Goal: Task Accomplishment & Management: Complete application form

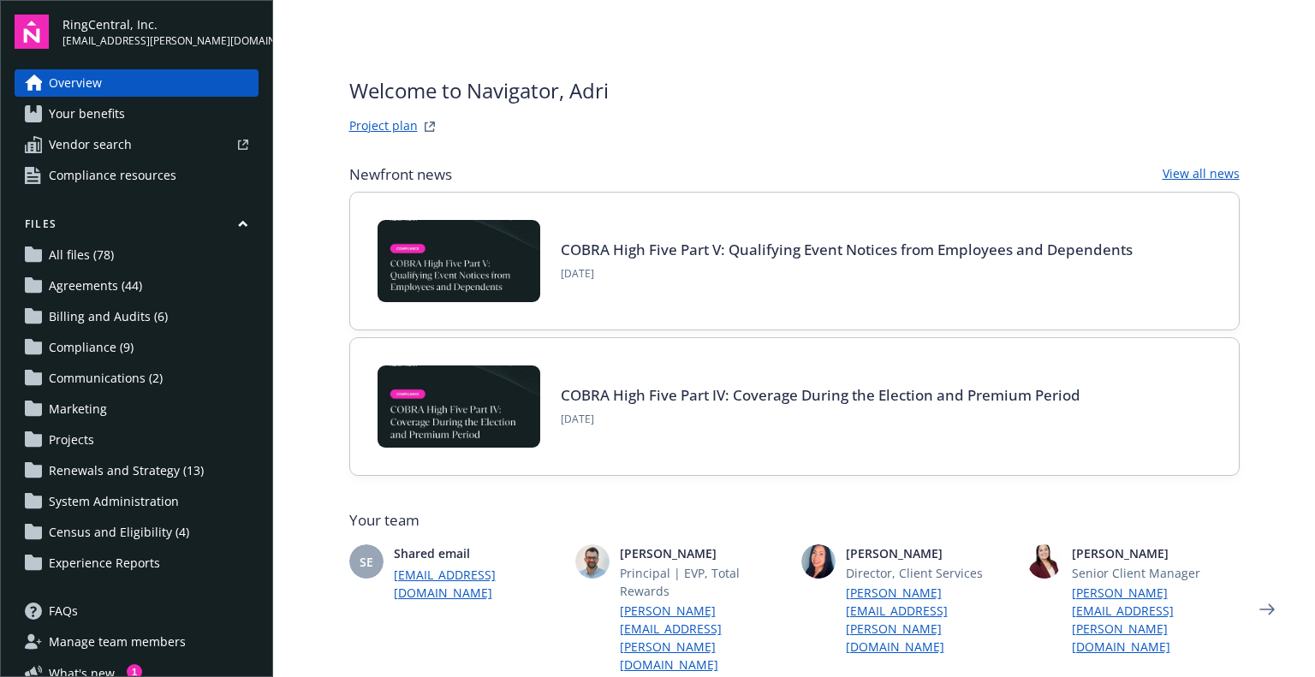
click at [0, 259] on div "RingCentral, Inc. [EMAIL_ADDRESS][PERSON_NAME][DOMAIN_NAME] Overview Your benef…" at bounding box center [136, 338] width 273 height 677
click at [101, 247] on span "All files (78)" at bounding box center [81, 254] width 65 height 27
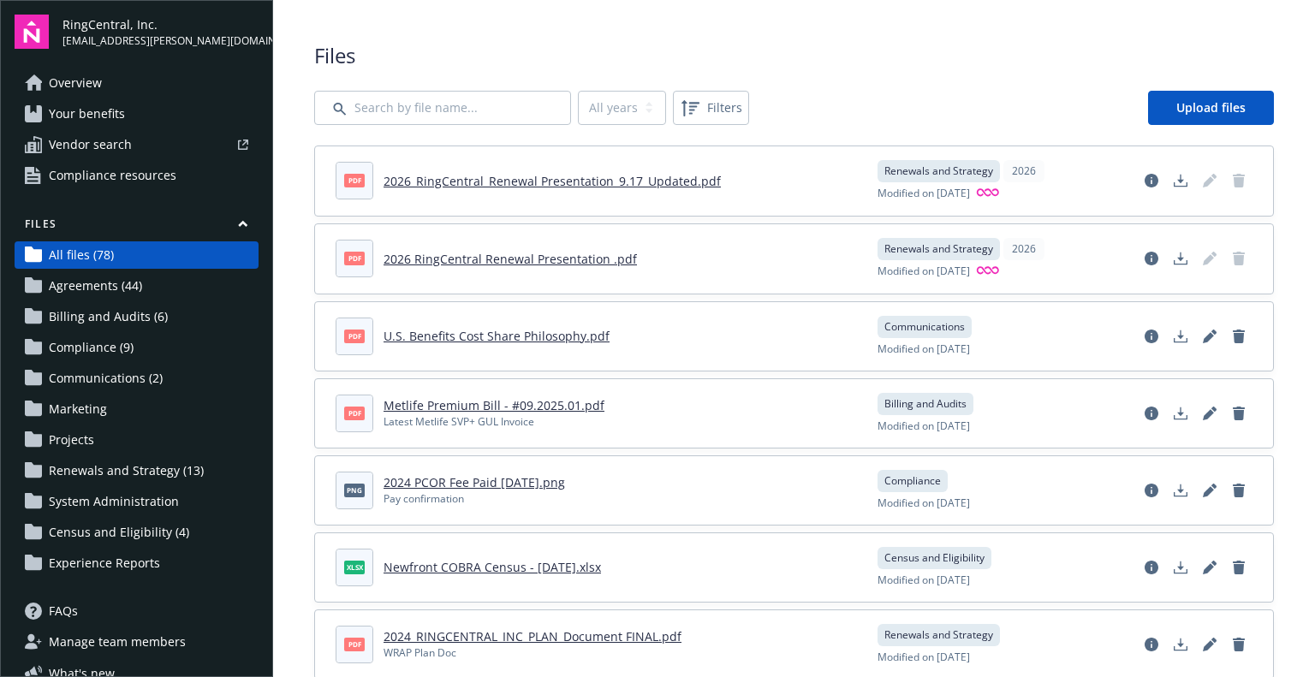
click at [95, 318] on span "Billing and Audits (6)" at bounding box center [108, 316] width 119 height 27
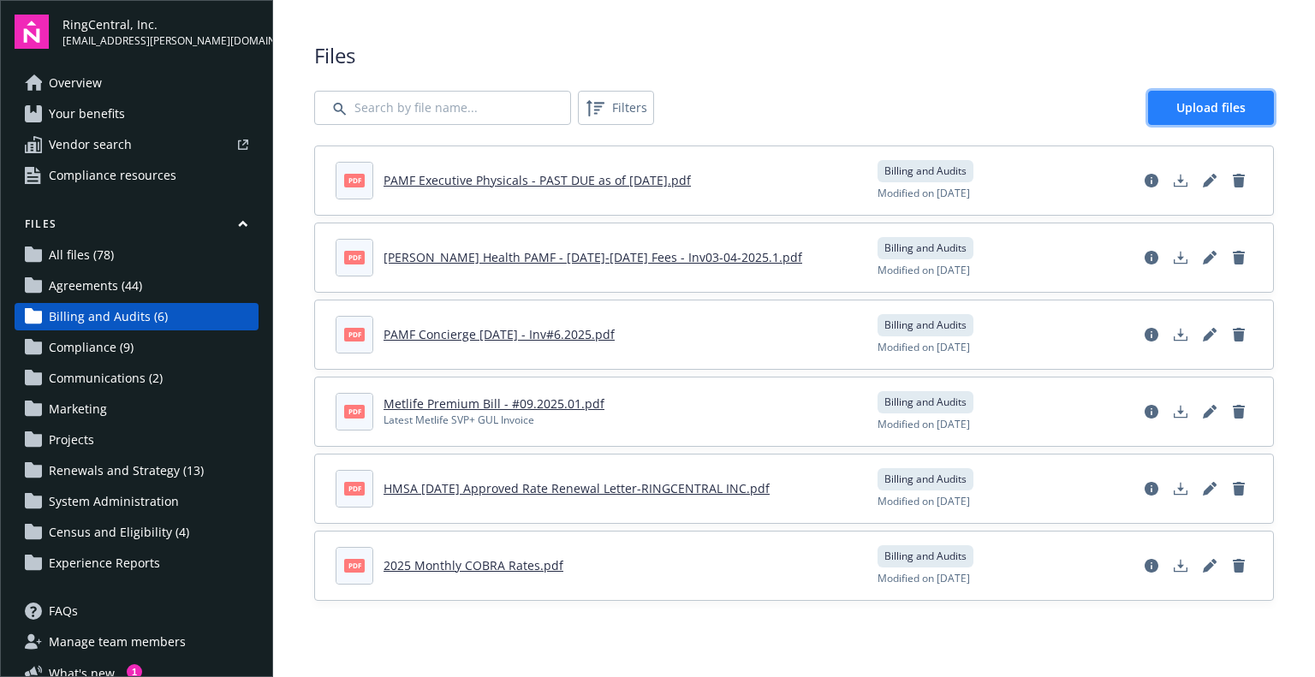
click at [1239, 102] on span "Upload files" at bounding box center [1210, 107] width 69 height 16
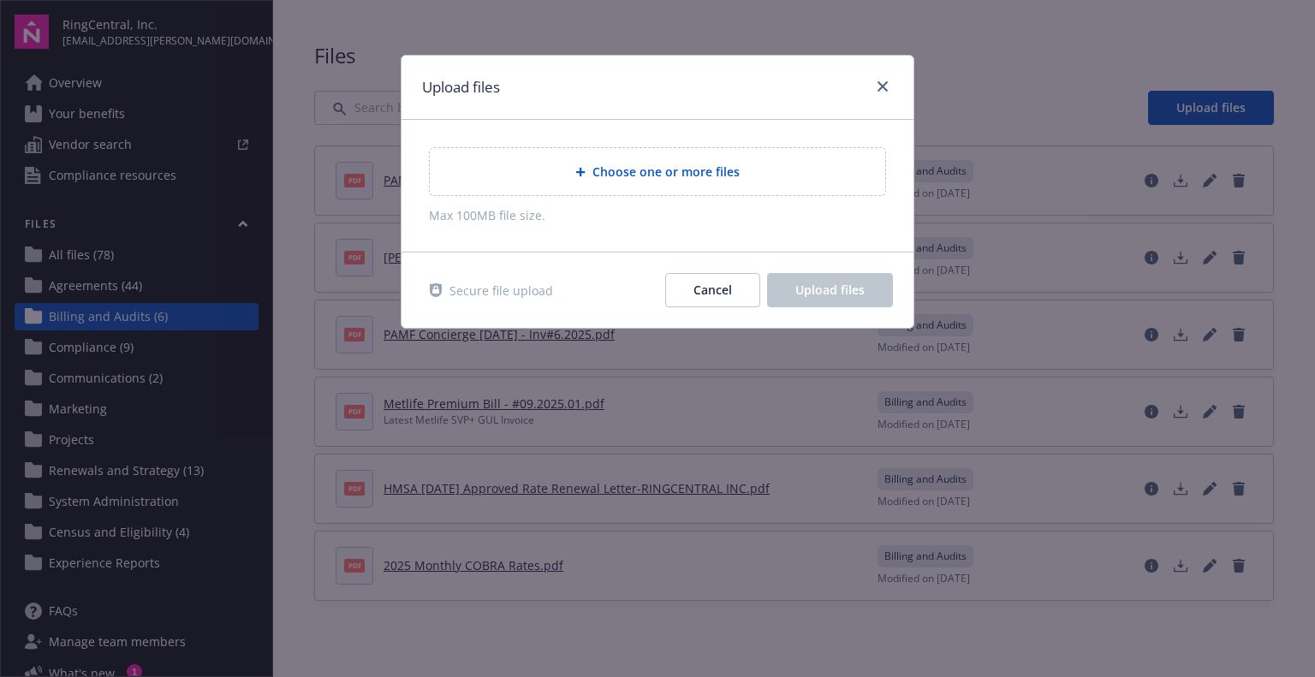
click at [728, 168] on span "Choose one or more files" at bounding box center [665, 172] width 147 height 18
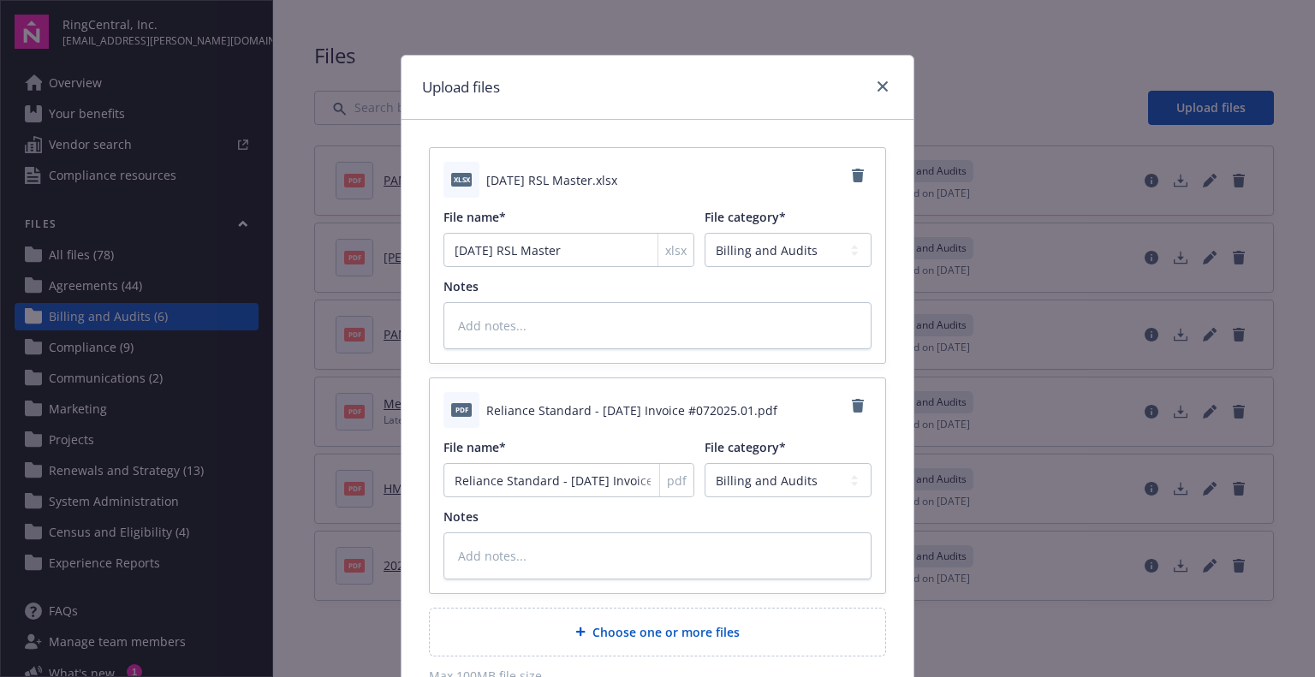
scroll to position [164, 0]
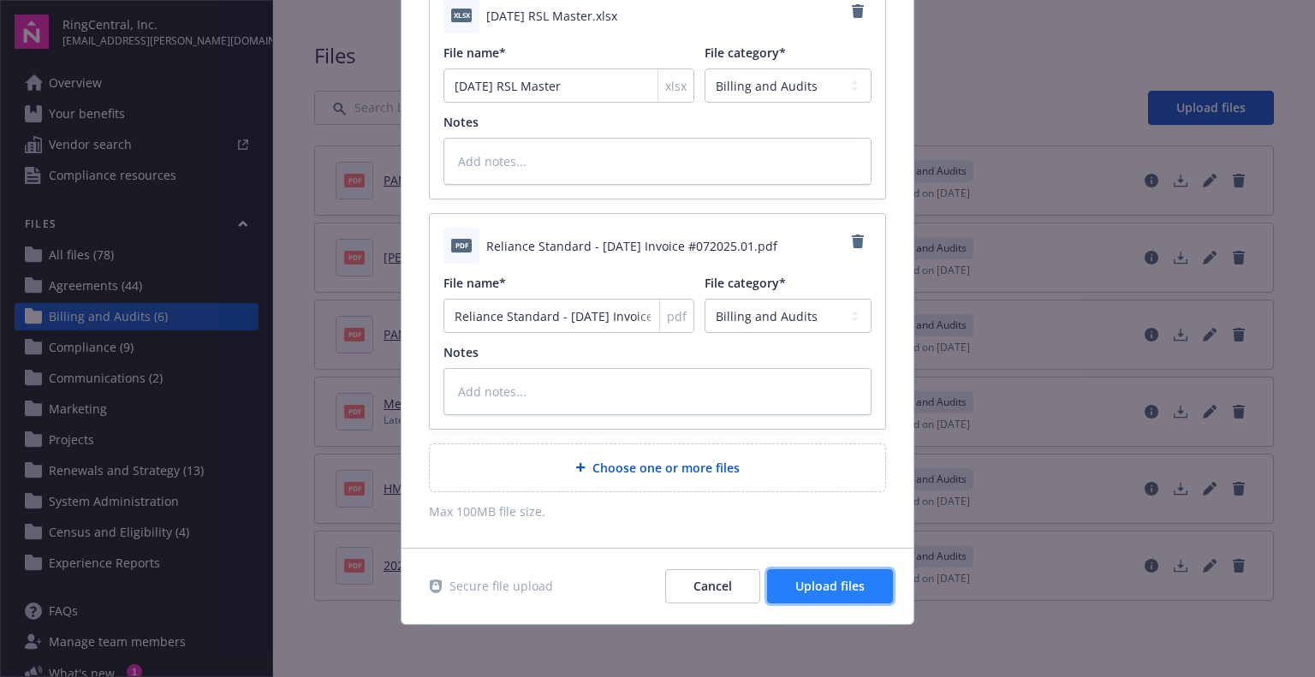
click at [831, 581] on span "Upload files" at bounding box center [829, 586] width 69 height 16
type textarea "x"
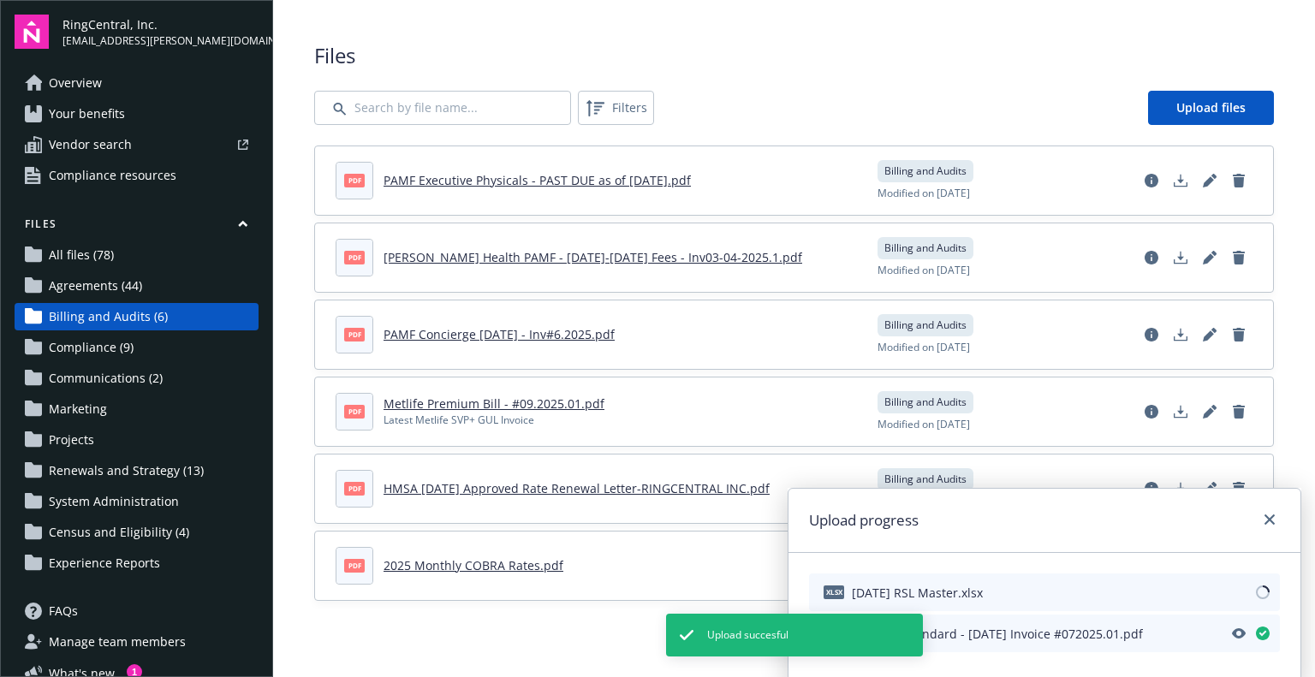
click at [663, 616] on div "Files Filters Upload files pdf PAMF Executive Physicals - PAST DUE as of [DATE]…" at bounding box center [794, 321] width 1042 height 642
